Goal: Task Accomplishment & Management: Manage account settings

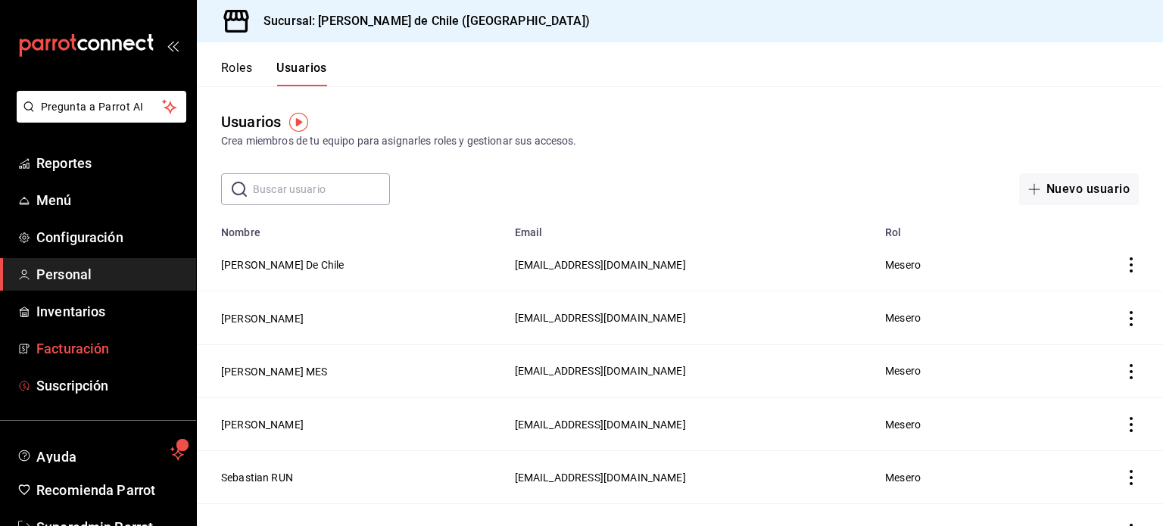
scroll to position [45, 0]
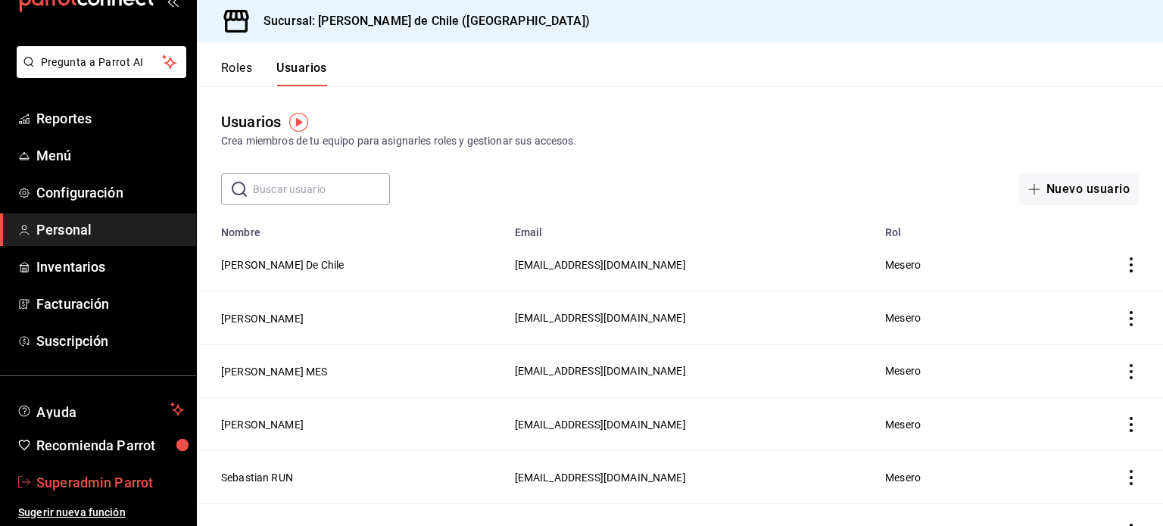
click at [97, 475] on span "Superadmin Parrot" at bounding box center [110, 482] width 148 height 20
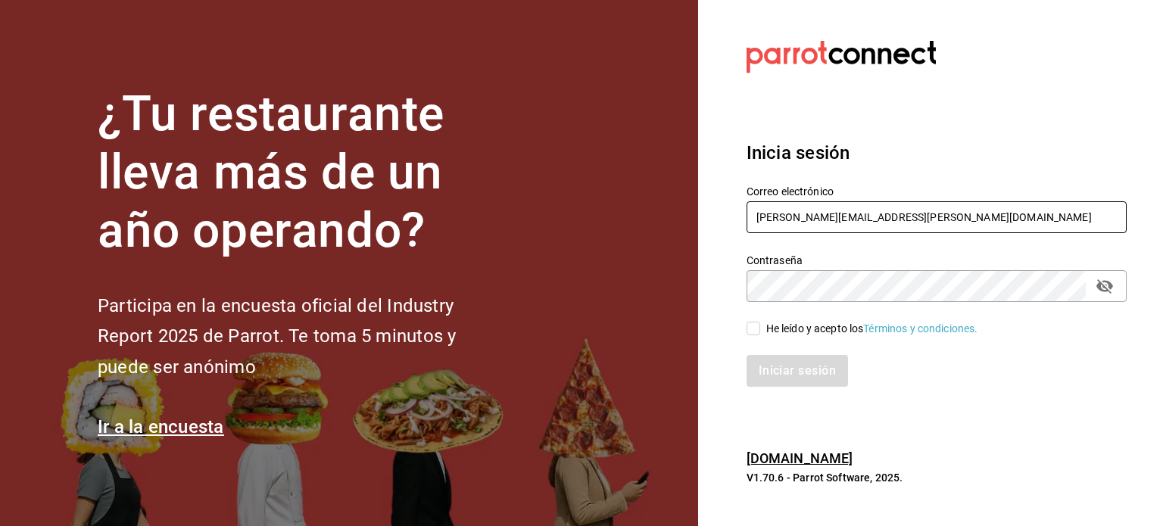
click at [805, 210] on input "rodrigo.hurtado@parrotsoftware.io" at bounding box center [936, 217] width 380 height 32
paste input "amaria@casadelpanycafe.com"
type input "amaria@casadelpanycafe.com"
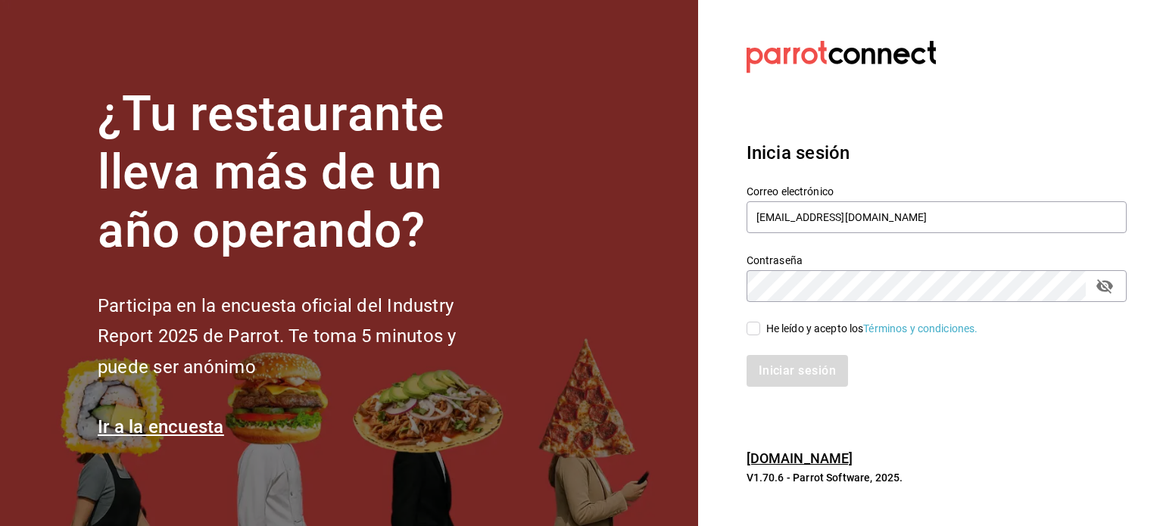
click at [774, 331] on div "He leído y acepto los Términos y condiciones." at bounding box center [872, 329] width 212 height 16
click at [760, 331] on input "He leído y acepto los Términos y condiciones." at bounding box center [753, 329] width 14 height 14
checkbox input "true"
click at [781, 355] on button "Iniciar sesión" at bounding box center [797, 371] width 103 height 32
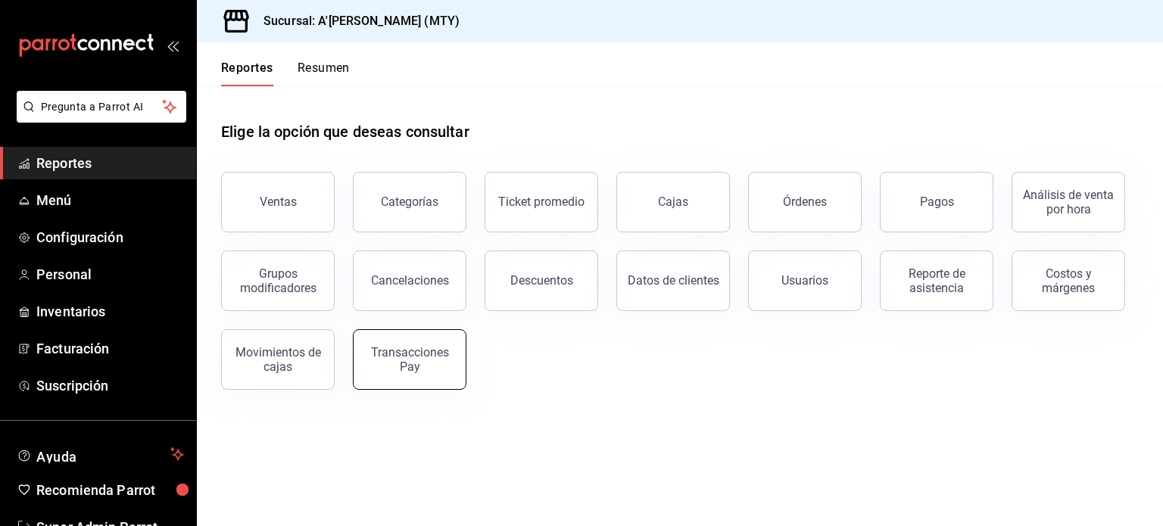
click at [417, 354] on div "Transacciones Pay" at bounding box center [410, 359] width 94 height 29
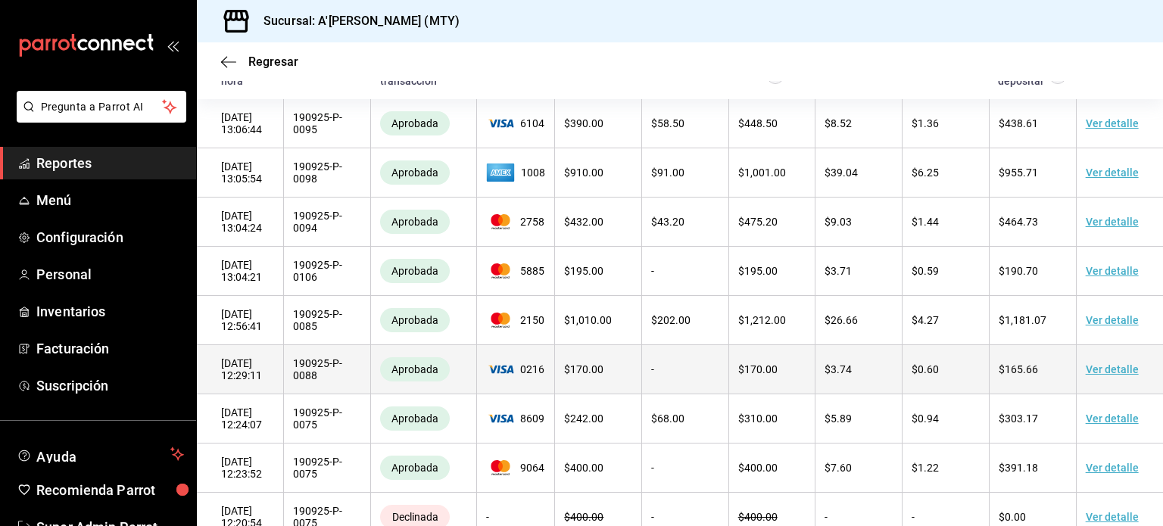
scroll to position [163, 0]
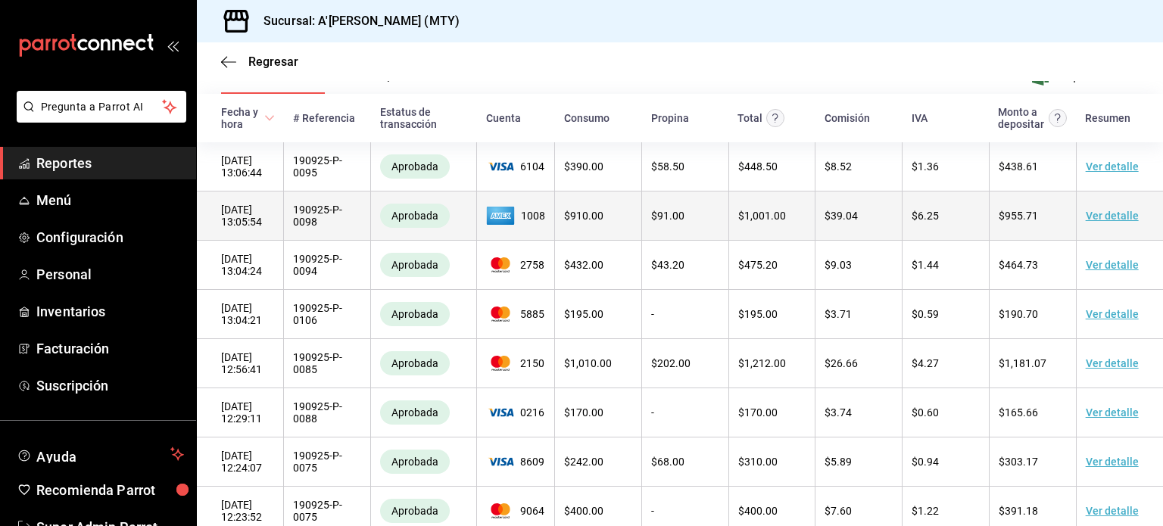
click at [1109, 218] on link "Ver detalle" at bounding box center [1111, 216] width 53 height 12
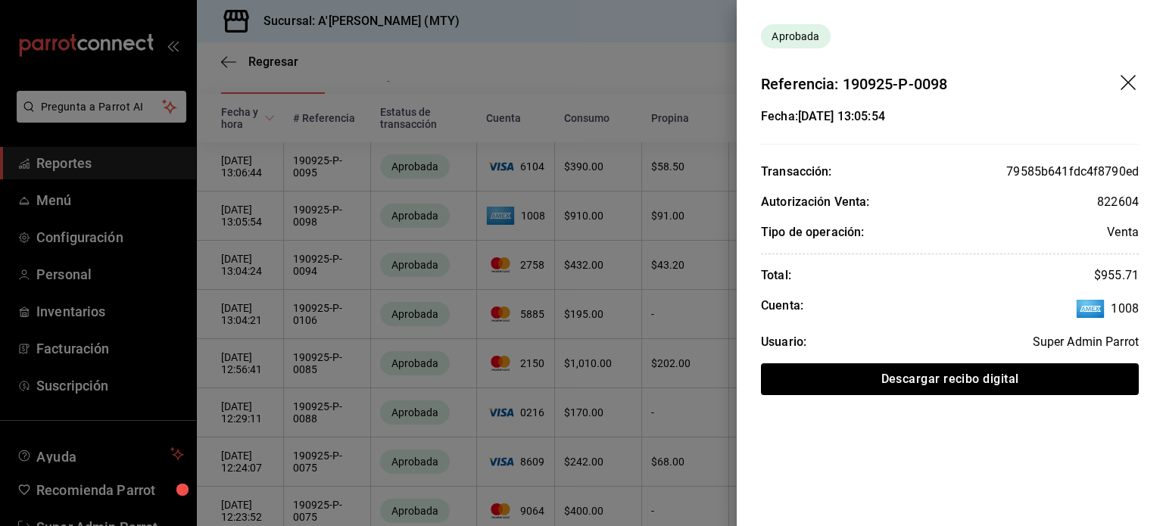
click at [1109, 218] on div "Fecha: [DATE] 13:05:54 Transacción: 79585b641fdc4f8790ed Autorización Venta: 82…" at bounding box center [950, 251] width 426 height 288
click at [1129, 86] on icon "drag" at bounding box center [1129, 84] width 18 height 18
